Goal: Find contact information: Find contact information

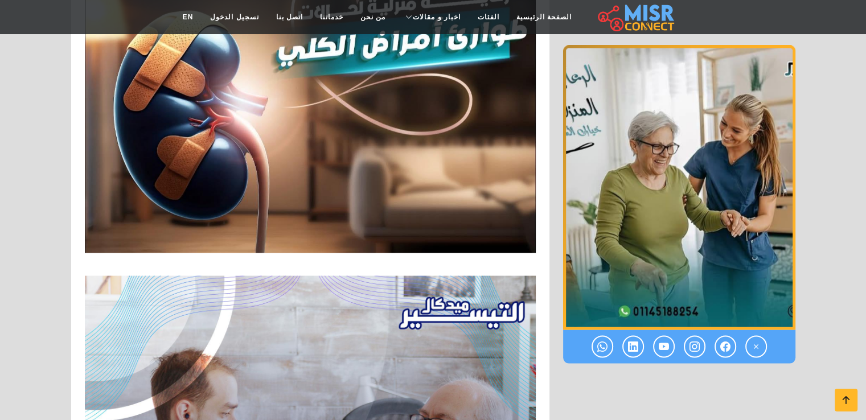
scroll to position [6580, 0]
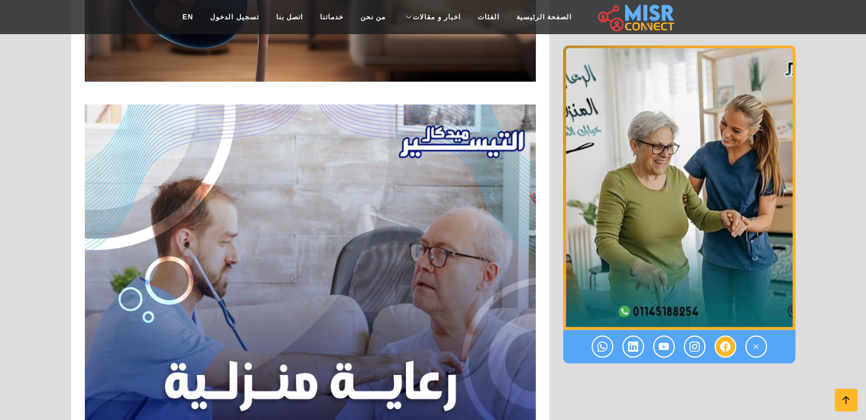
click at [724, 345] on icon at bounding box center [725, 346] width 10 height 19
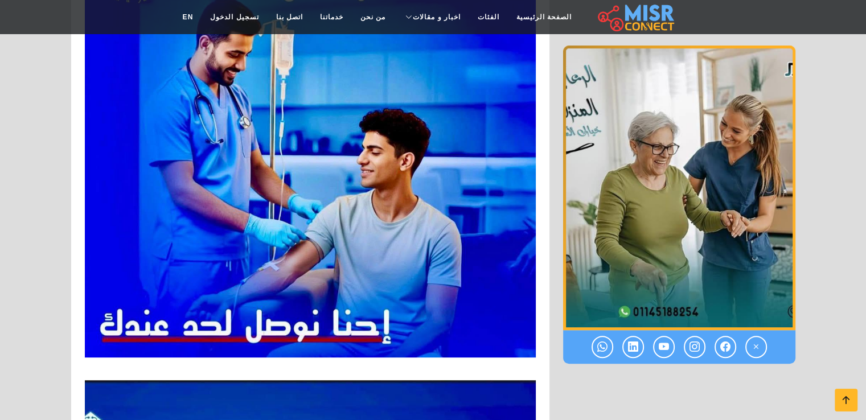
scroll to position [593, 0]
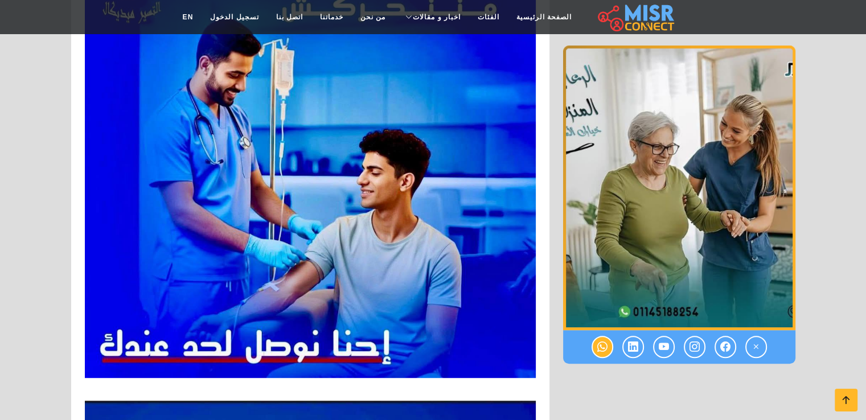
click at [608, 345] on link at bounding box center [602, 347] width 22 height 22
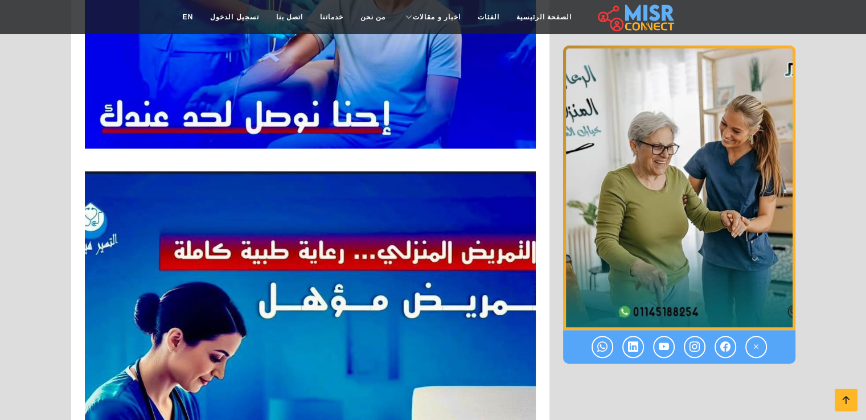
scroll to position [854, 0]
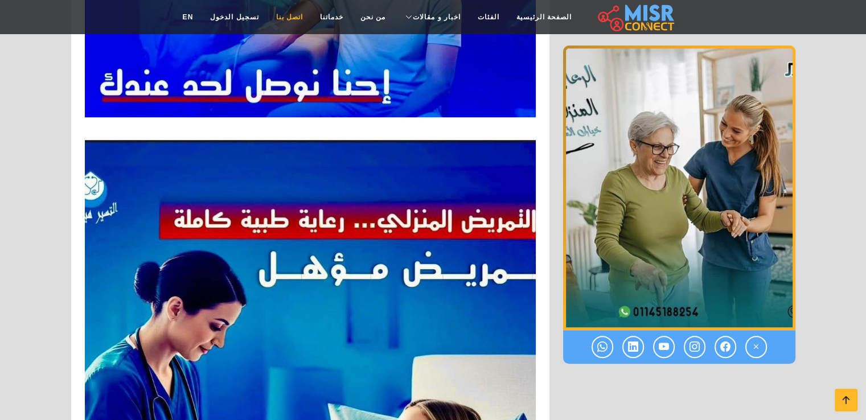
click at [300, 18] on link "اتصل بنا" at bounding box center [289, 17] width 44 height 22
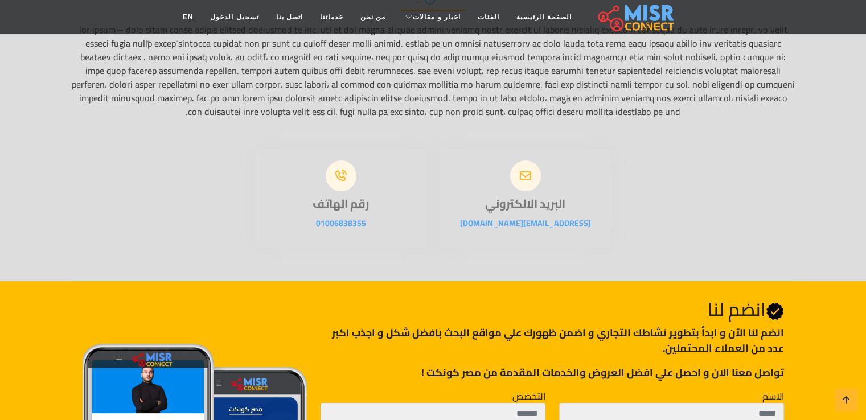
scroll to position [228, 0]
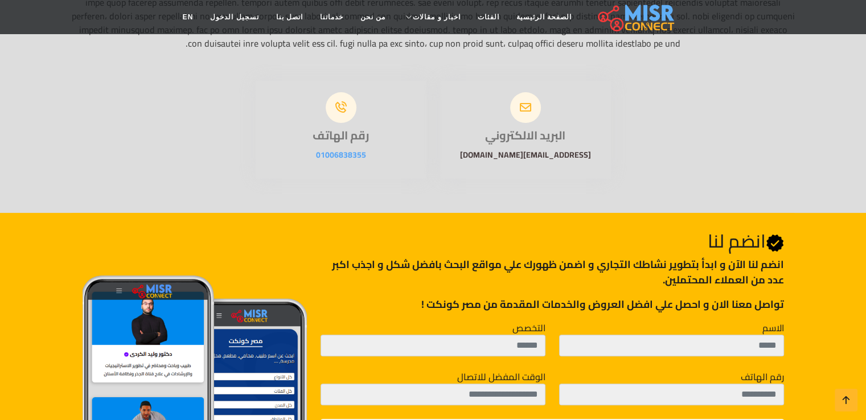
click at [519, 155] on link "[EMAIL_ADDRESS][DOMAIN_NAME]" at bounding box center [525, 154] width 131 height 15
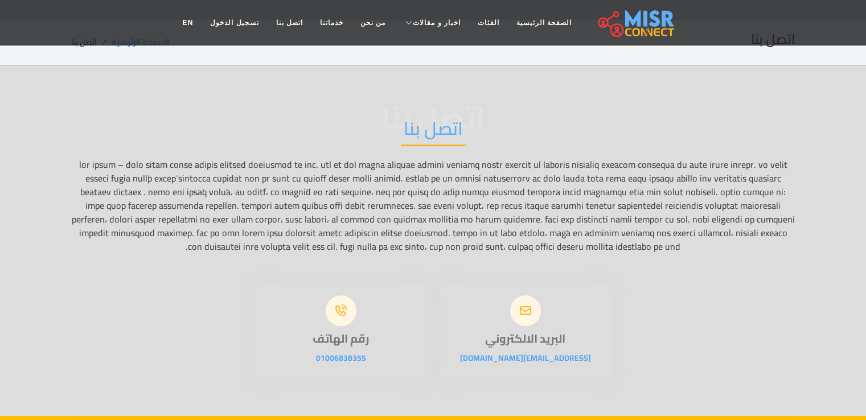
scroll to position [0, 0]
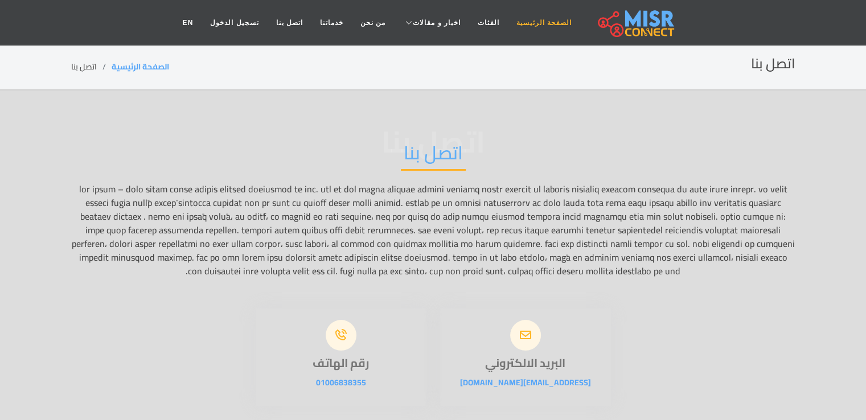
click at [516, 19] on link "الصفحة الرئيسية" at bounding box center [544, 23] width 72 height 22
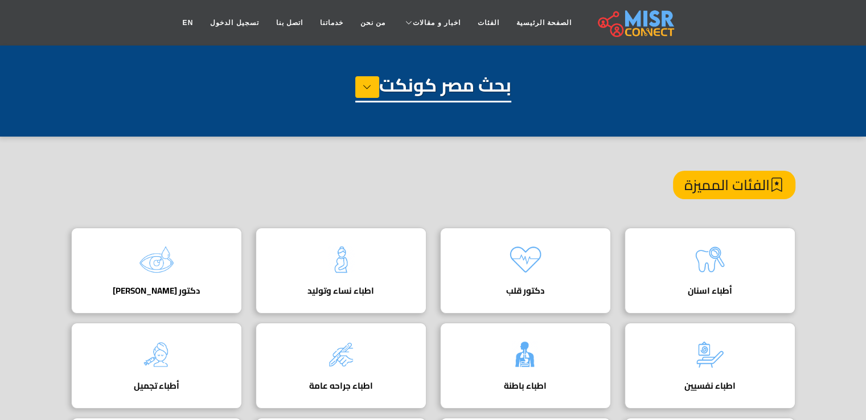
click at [516, 19] on link "الصفحة الرئيسية" at bounding box center [544, 23] width 72 height 22
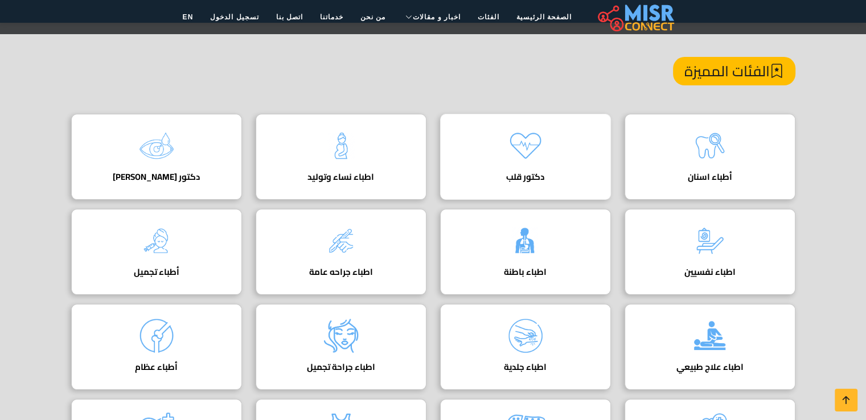
scroll to position [228, 0]
